Goal: Information Seeking & Learning: Find specific page/section

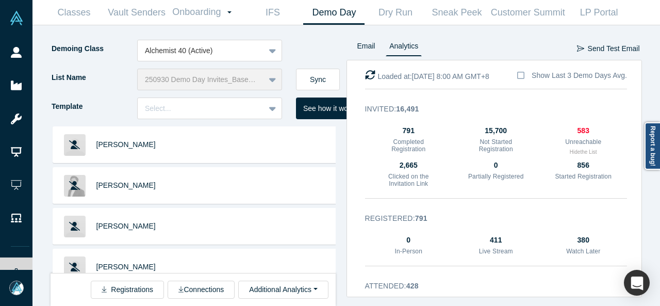
scroll to position [1469, 0]
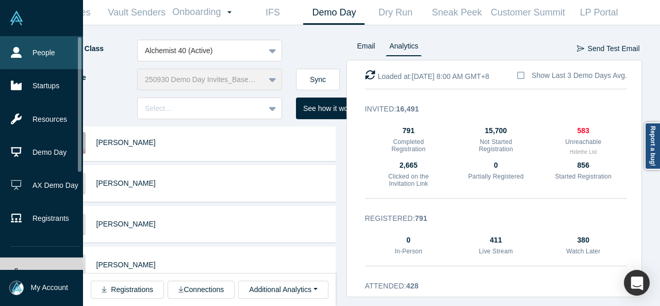
click at [27, 52] on link "People" at bounding box center [45, 52] width 91 height 33
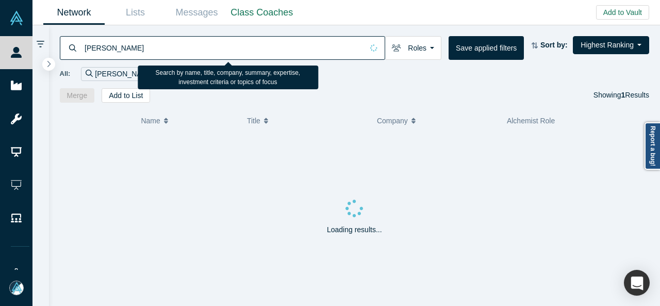
click at [146, 54] on input "Rachel Corn" at bounding box center [224, 48] width 280 height 24
type input "Deb Noller"
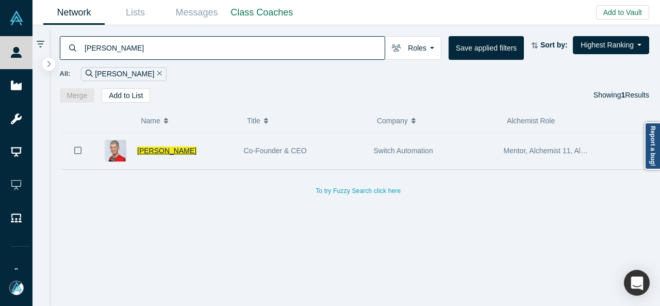
click at [165, 151] on span "Deb Noller" at bounding box center [166, 150] width 59 height 8
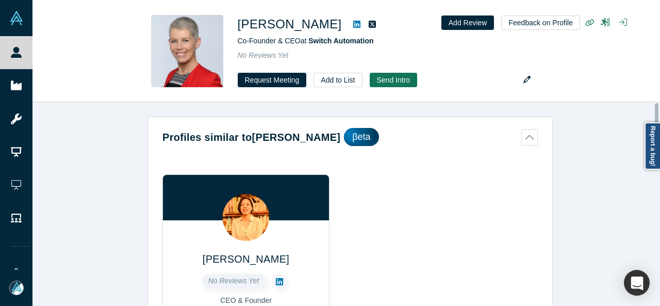
drag, startPoint x: 657, startPoint y: 113, endPoint x: 658, endPoint y: 104, distance: 8.8
click at [658, 104] on div at bounding box center [657, 113] width 4 height 20
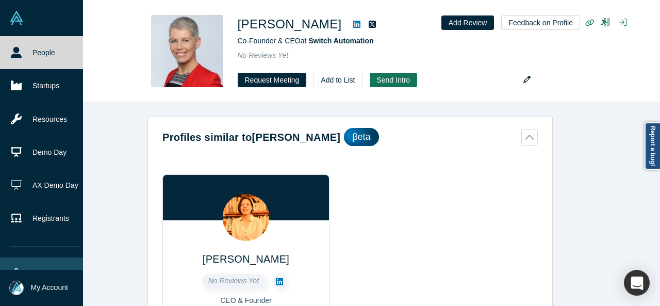
click at [30, 265] on link "Settings" at bounding box center [45, 273] width 91 height 33
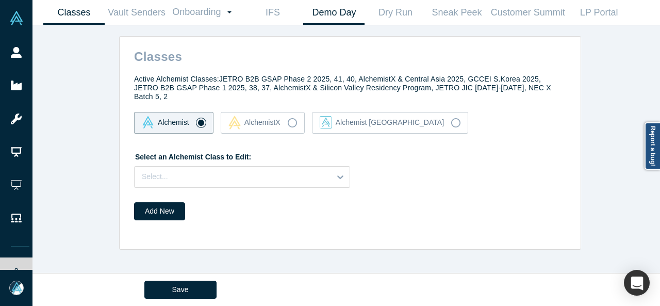
click at [329, 15] on link "Demo Day" at bounding box center [333, 13] width 61 height 24
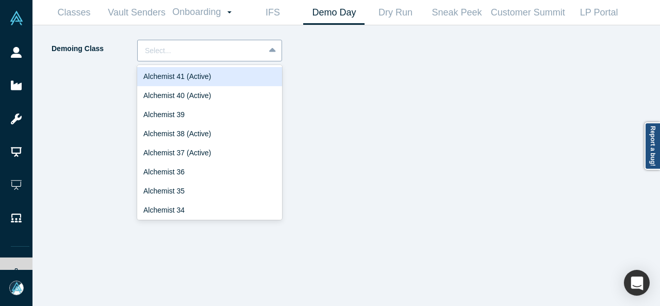
click at [207, 49] on div at bounding box center [201, 50] width 112 height 13
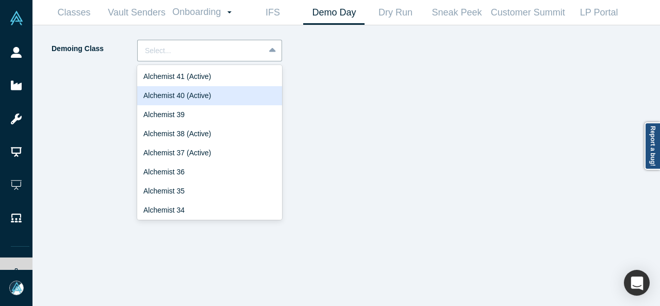
click at [172, 97] on div "Alchemist 40 (Active)" at bounding box center [209, 95] width 145 height 19
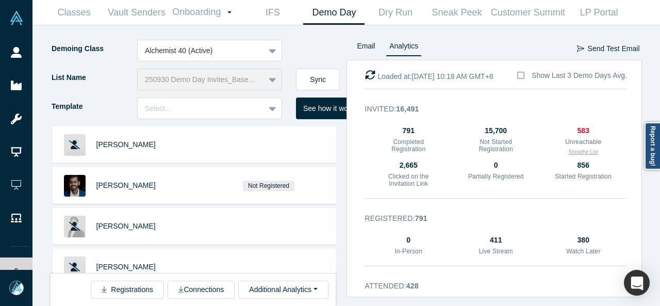
click at [581, 151] on button "Show the List" at bounding box center [583, 152] width 29 height 8
click at [581, 151] on button "Hide the List" at bounding box center [583, 152] width 27 height 8
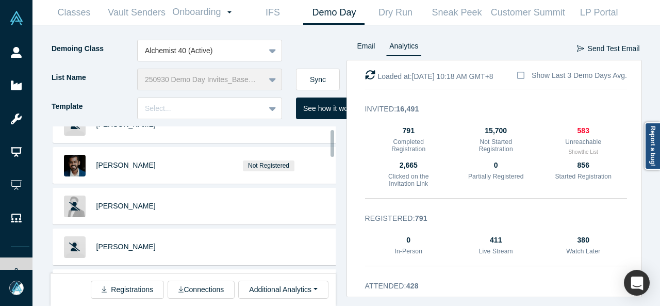
scroll to position [23, 0]
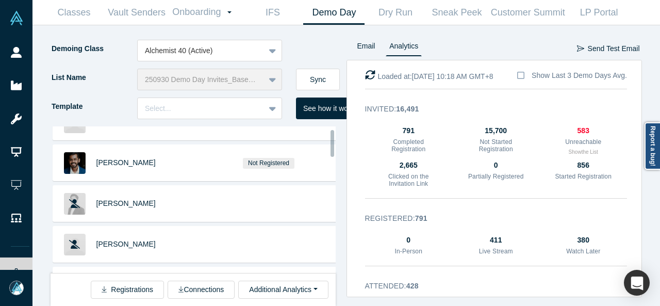
click at [333, 152] on div at bounding box center [333, 143] width 4 height 27
click at [333, 152] on div at bounding box center [333, 145] width 4 height 27
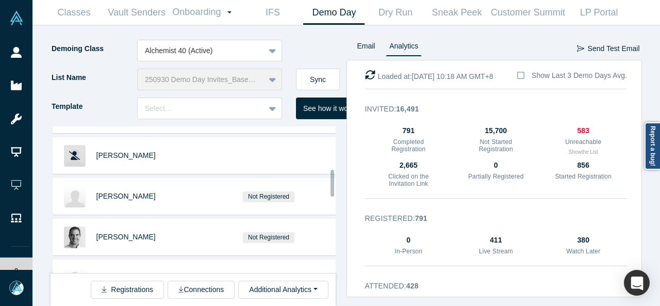
scroll to position [239, 0]
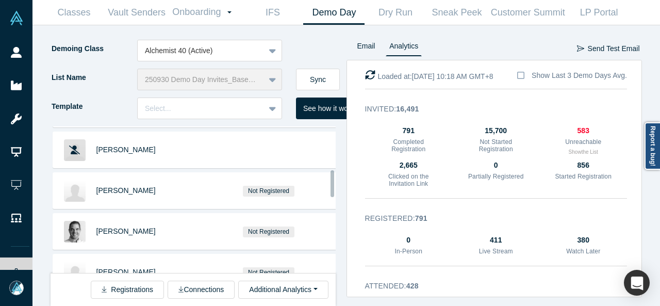
drag, startPoint x: 331, startPoint y: 150, endPoint x: 337, endPoint y: 189, distance: 39.1
click at [337, 189] on div "Kate Clark Ganesh R Not Registered Andrew Hong Marcus Chan Loren Savini Remy Mi…" at bounding box center [199, 215] width 296 height 179
click at [570, 152] on button "Show the List" at bounding box center [583, 152] width 29 height 8
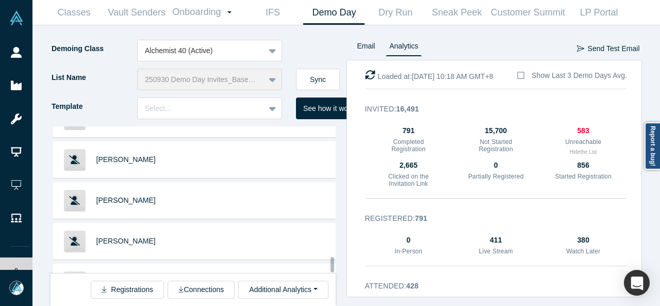
scroll to position [1485, 0]
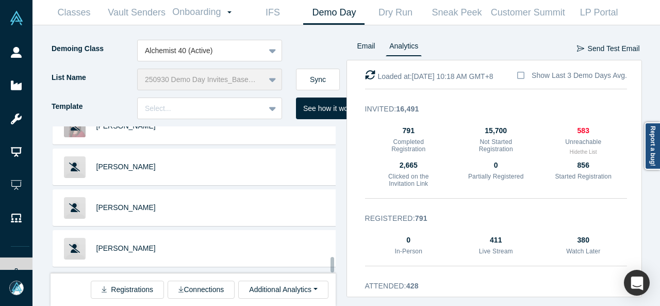
drag, startPoint x: 331, startPoint y: 145, endPoint x: 338, endPoint y: 281, distance: 135.4
click at [338, 281] on div "Kate Clark Andrew Hong Marcus Chan Loren Savini Baptiste Bel Austin Wills Caryn…" at bounding box center [199, 215] width 296 height 179
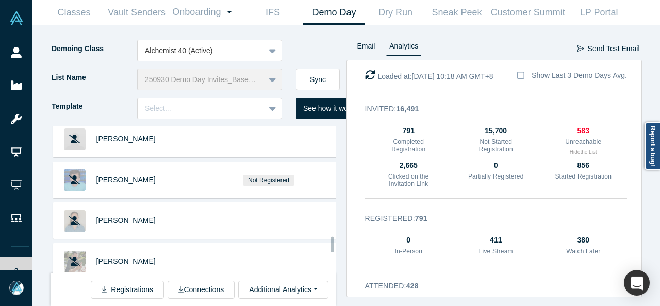
scroll to position [1930, 0]
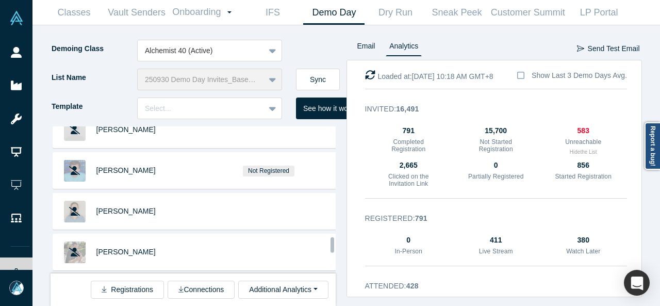
drag, startPoint x: 332, startPoint y: 218, endPoint x: 333, endPoint y: 243, distance: 25.3
click at [333, 243] on div at bounding box center [333, 244] width 4 height 15
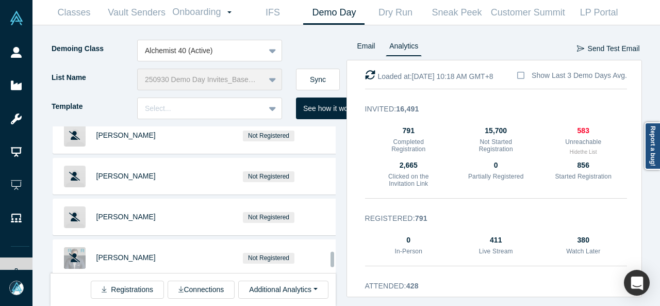
scroll to position [2219, 0]
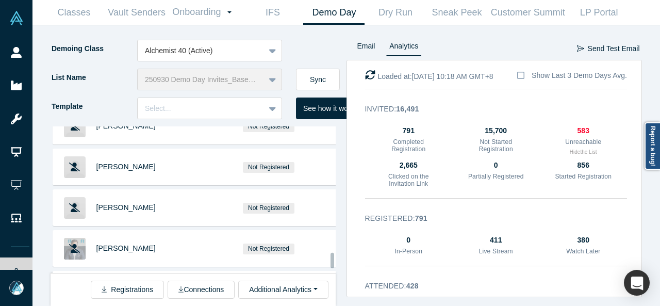
drag, startPoint x: 332, startPoint y: 243, endPoint x: 332, endPoint y: 258, distance: 15.5
click at [332, 258] on div at bounding box center [333, 260] width 4 height 15
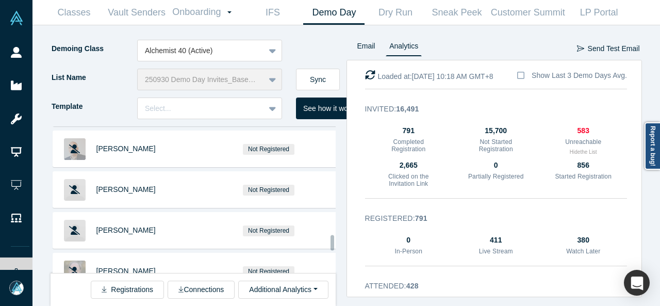
scroll to position [2587, 0]
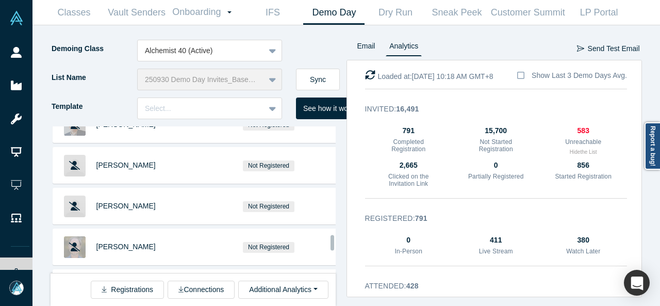
drag, startPoint x: 331, startPoint y: 227, endPoint x: 331, endPoint y: 243, distance: 15.5
click at [331, 243] on div at bounding box center [333, 242] width 4 height 15
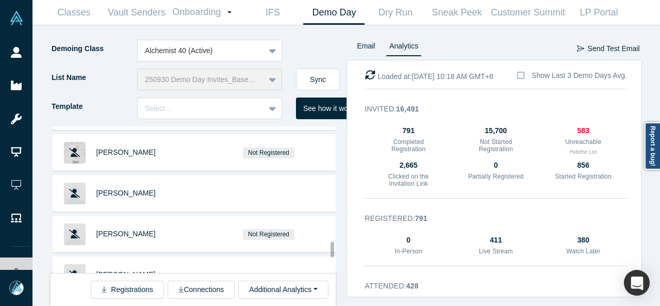
drag, startPoint x: 331, startPoint y: 242, endPoint x: 331, endPoint y: 248, distance: 5.7
click at [331, 248] on div at bounding box center [333, 248] width 4 height 15
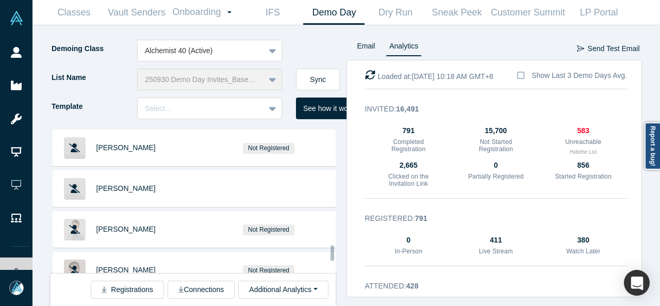
scroll to position [2845, 0]
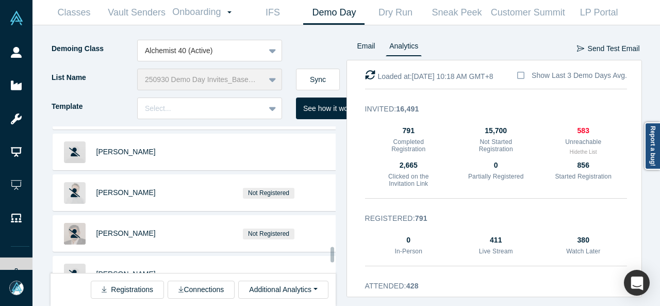
drag, startPoint x: 332, startPoint y: 247, endPoint x: 332, endPoint y: 252, distance: 5.2
click at [332, 252] on div at bounding box center [333, 254] width 4 height 15
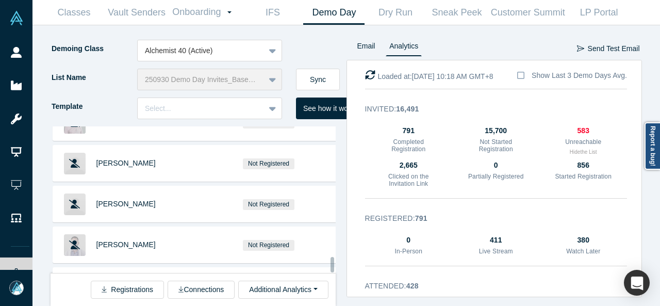
scroll to position [3910, 0]
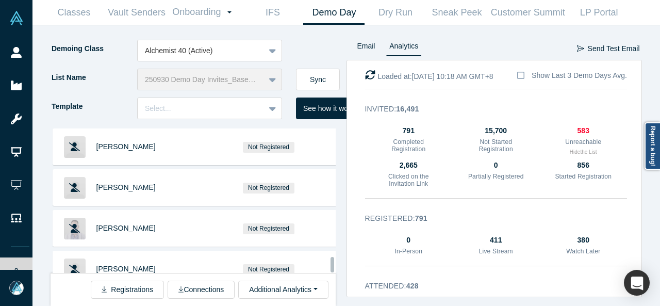
drag, startPoint x: 332, startPoint y: 252, endPoint x: 333, endPoint y: 270, distance: 17.5
click at [333, 270] on div at bounding box center [333, 264] width 4 height 15
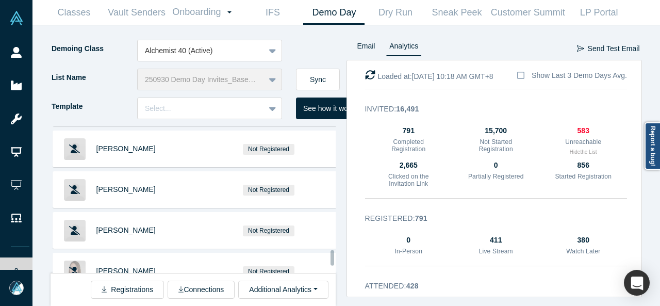
scroll to position [4453, 0]
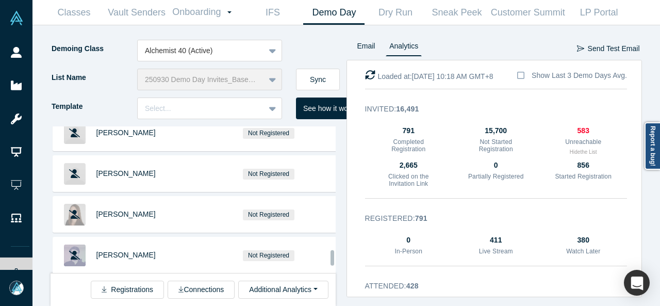
drag, startPoint x: 332, startPoint y: 244, endPoint x: 331, endPoint y: 259, distance: 15.0
click at [331, 259] on div at bounding box center [333, 257] width 4 height 15
click at [115, 291] on span "[PERSON_NAME]" at bounding box center [125, 295] width 59 height 8
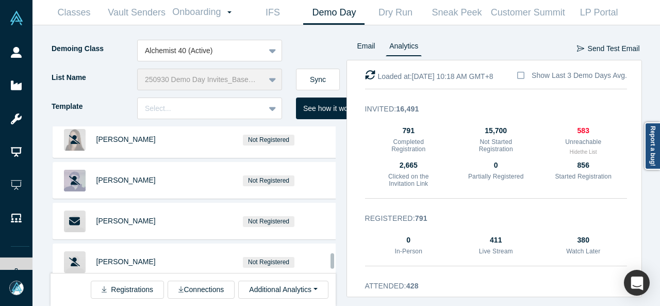
scroll to position [4619, 0]
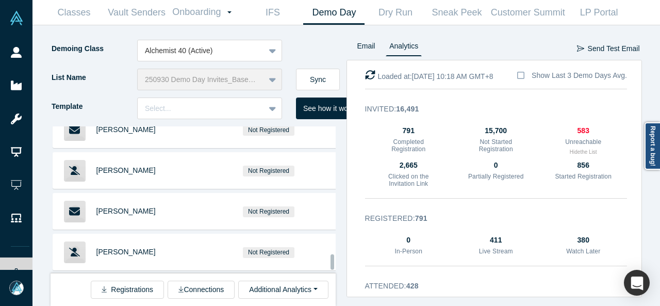
click at [333, 260] on div at bounding box center [333, 261] width 4 height 15
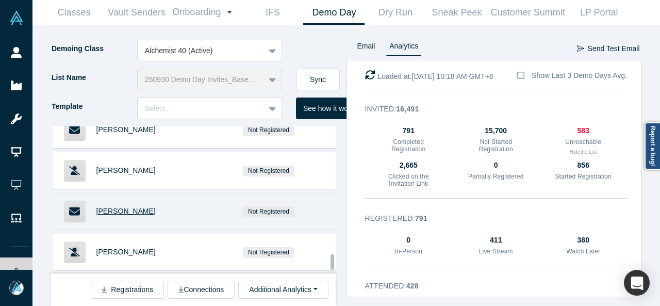
click at [114, 207] on span "Leon Alkalai" at bounding box center [125, 211] width 59 height 8
